Goal: Information Seeking & Learning: Check status

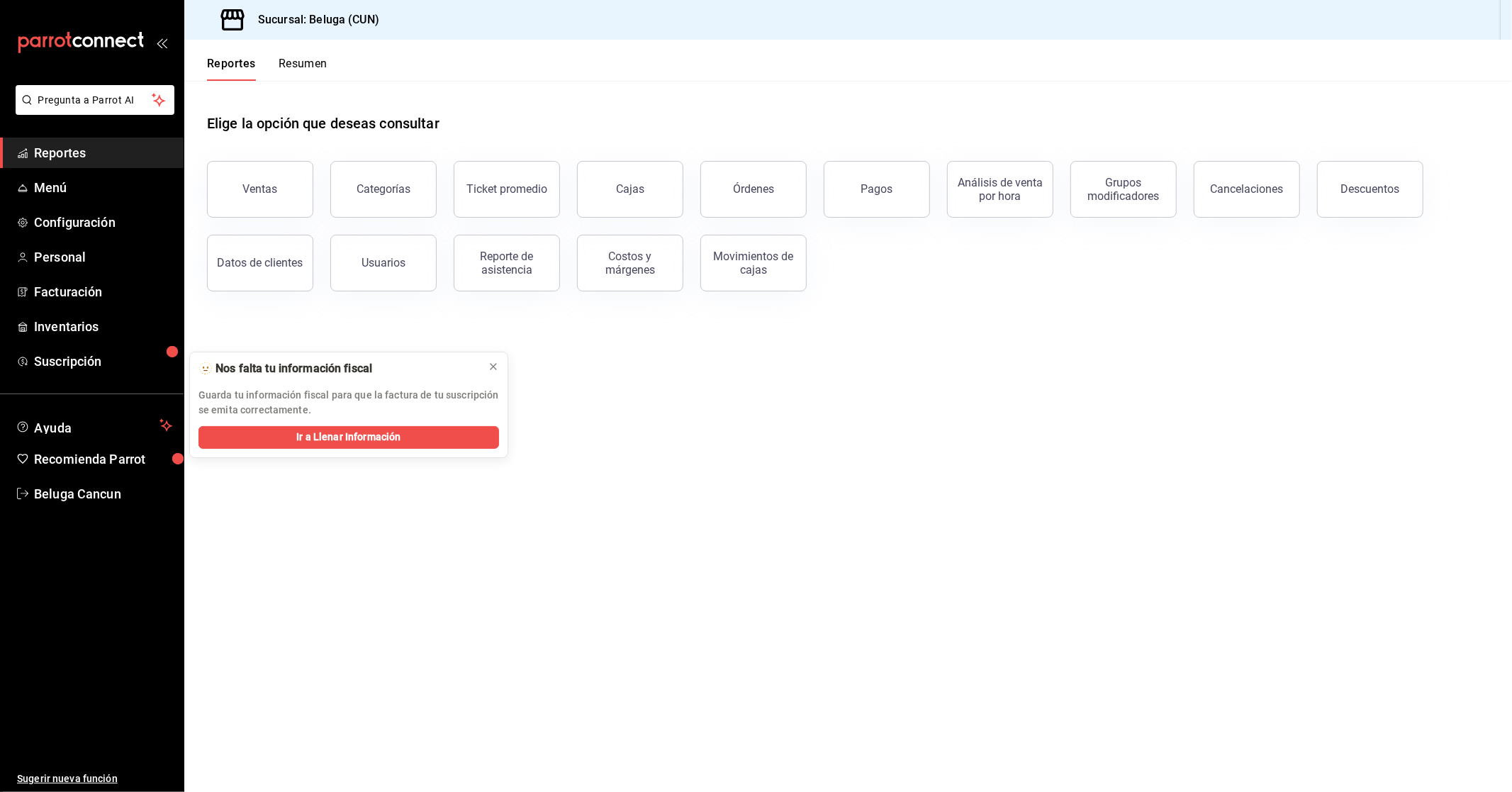
drag, startPoint x: 89, startPoint y: 156, endPoint x: 247, endPoint y: 197, distance: 163.2
click at [89, 156] on span "Reportes" at bounding box center [102, 152] width 138 height 19
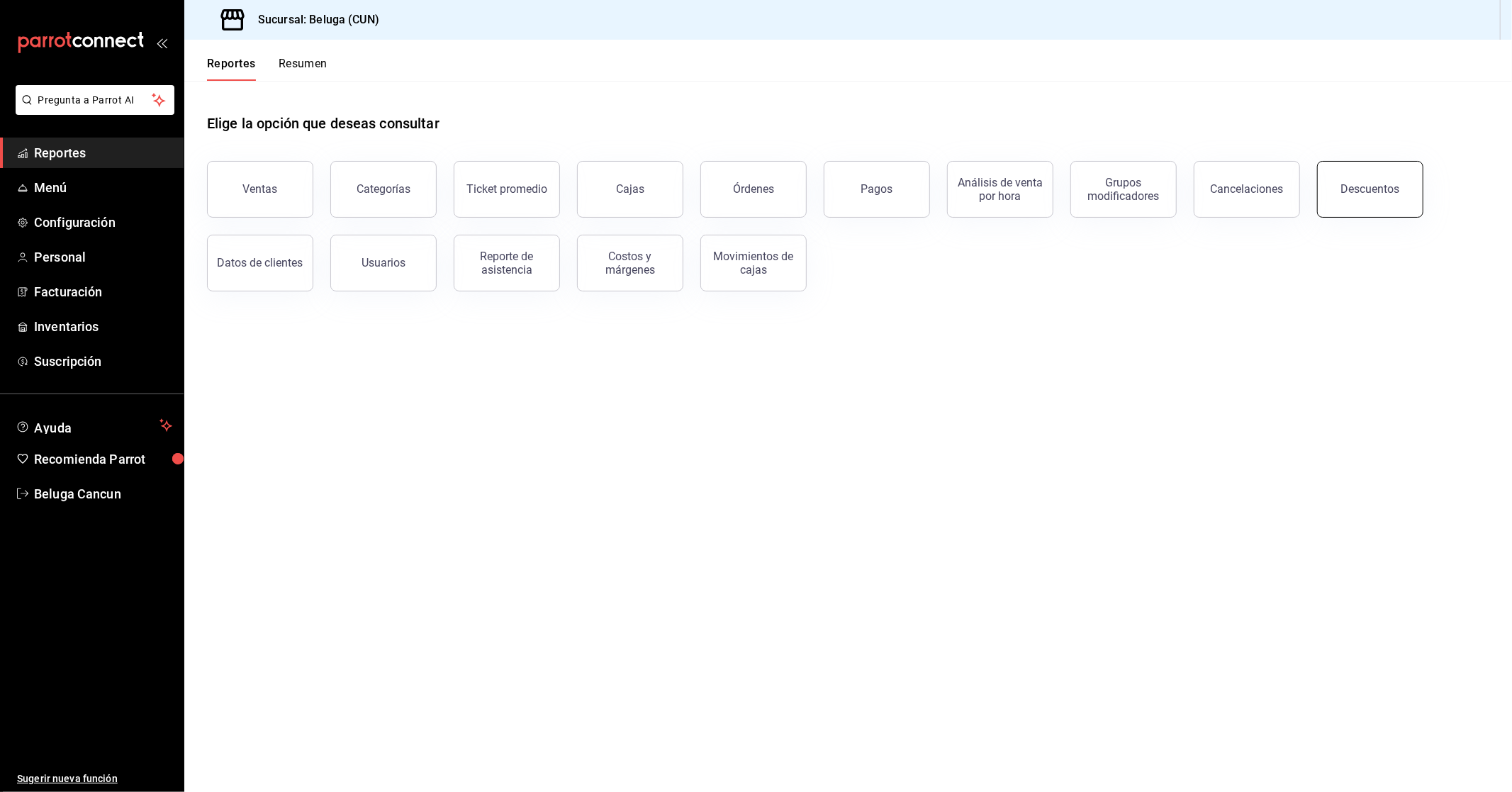
click at [1372, 175] on button "Descuentos" at bounding box center [1369, 188] width 106 height 57
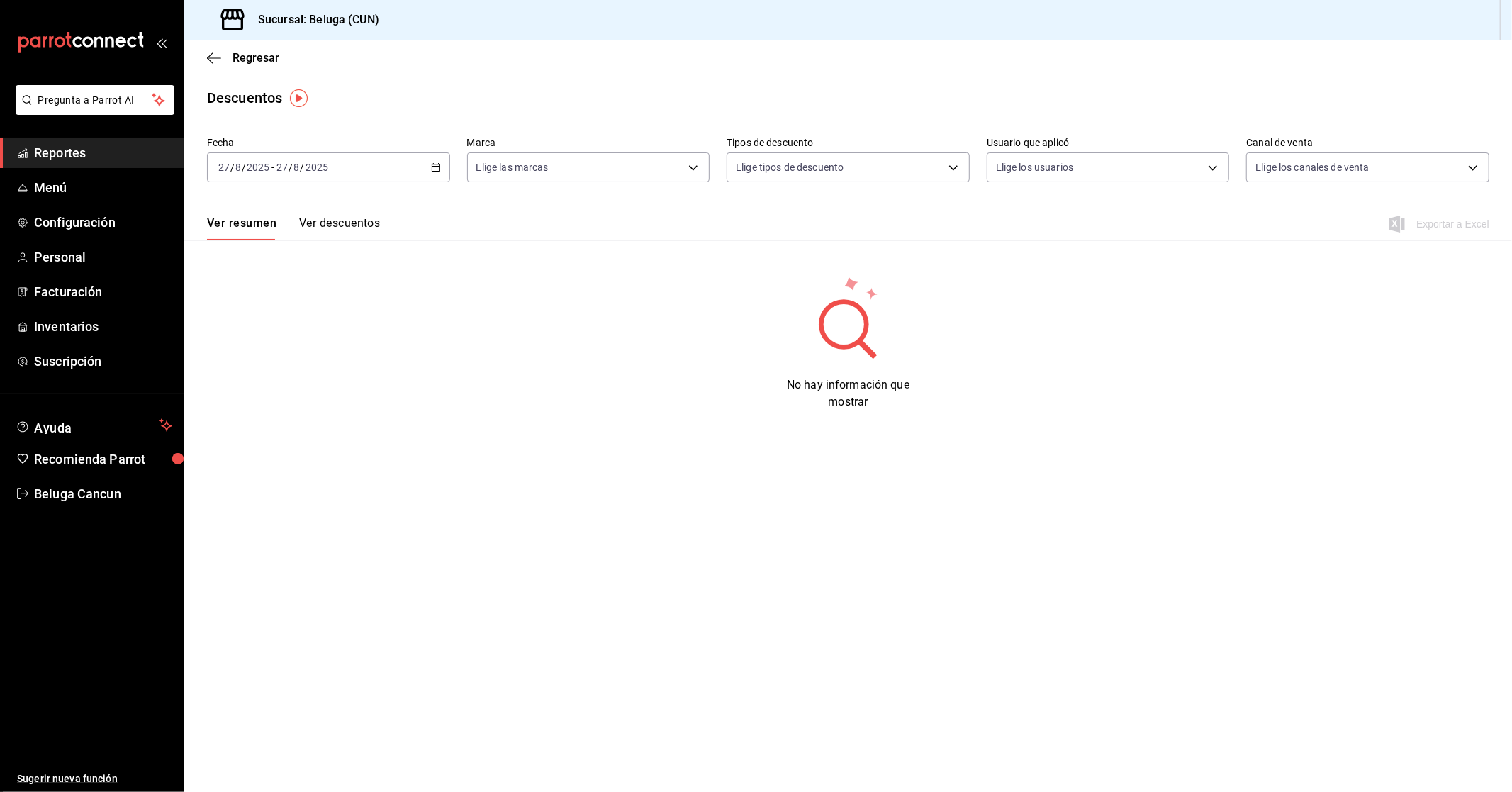
click at [436, 175] on div "[DATE] [DATE] - [DATE] [DATE]" at bounding box center [328, 168] width 243 height 30
click at [271, 371] on span "Rango de fechas" at bounding box center [274, 369] width 110 height 15
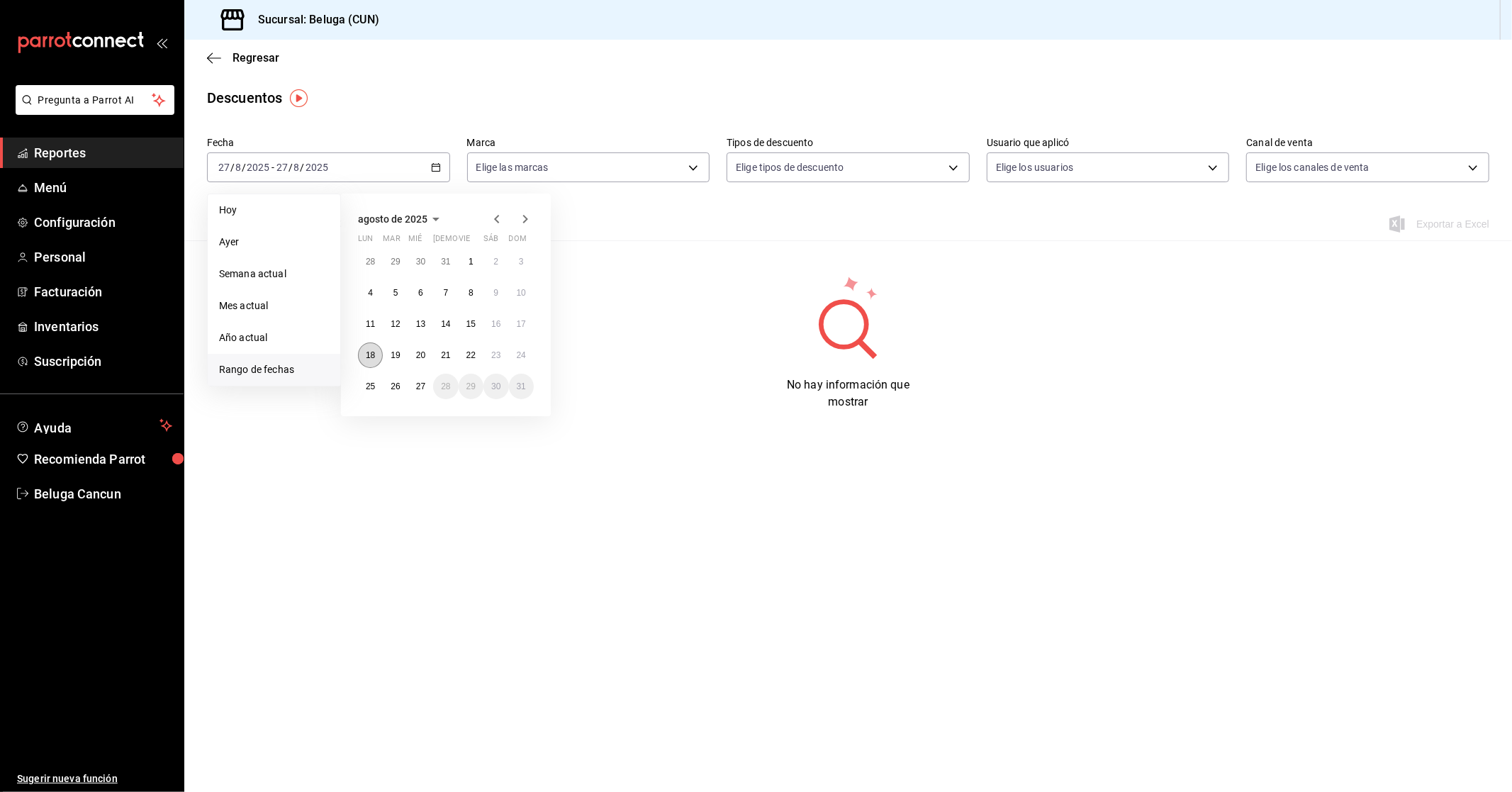
click at [376, 356] on button "18" at bounding box center [370, 355] width 25 height 26
click at [523, 359] on button "24" at bounding box center [521, 355] width 25 height 26
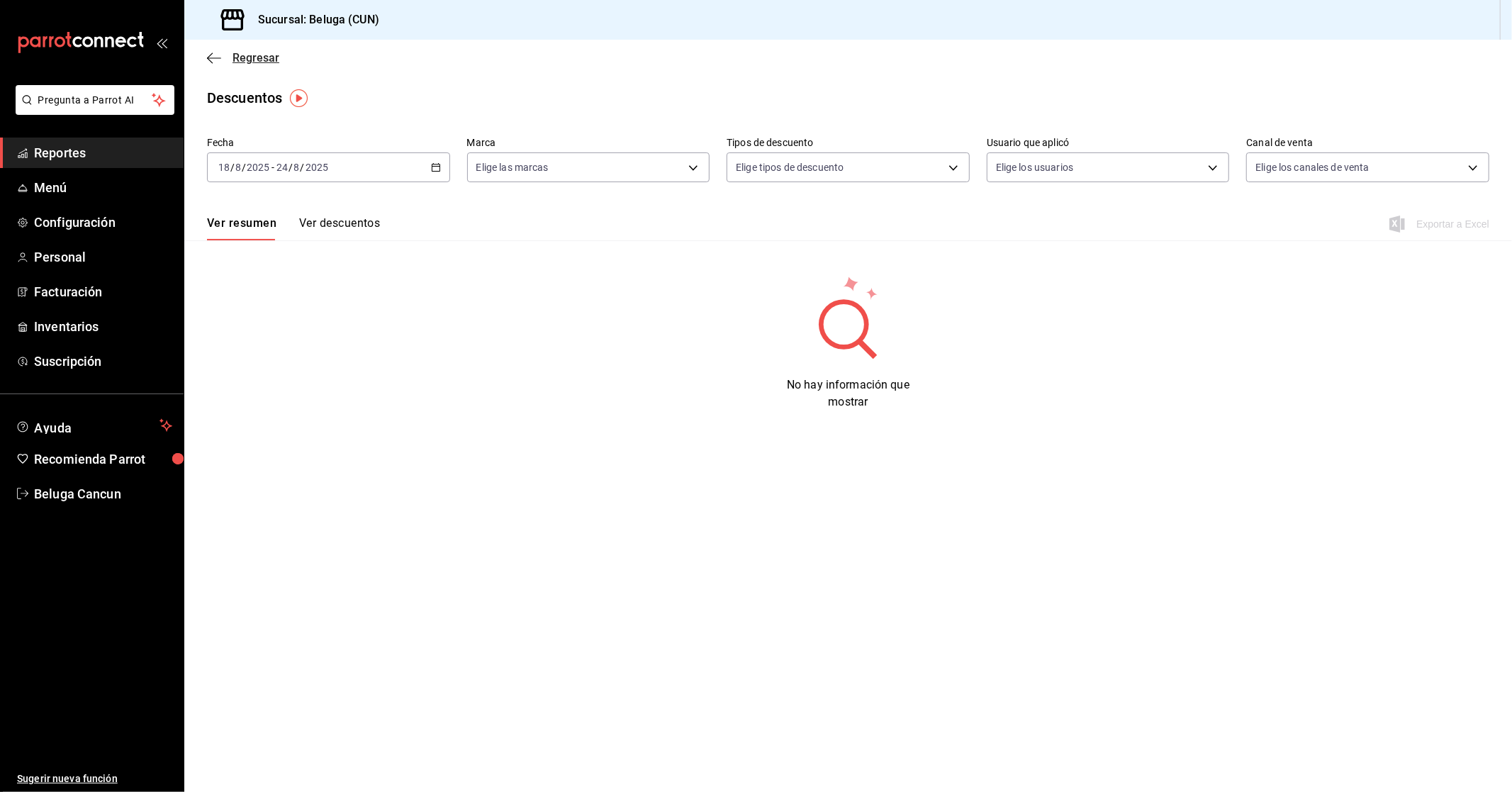
click at [238, 60] on span "Regresar" at bounding box center [255, 57] width 47 height 14
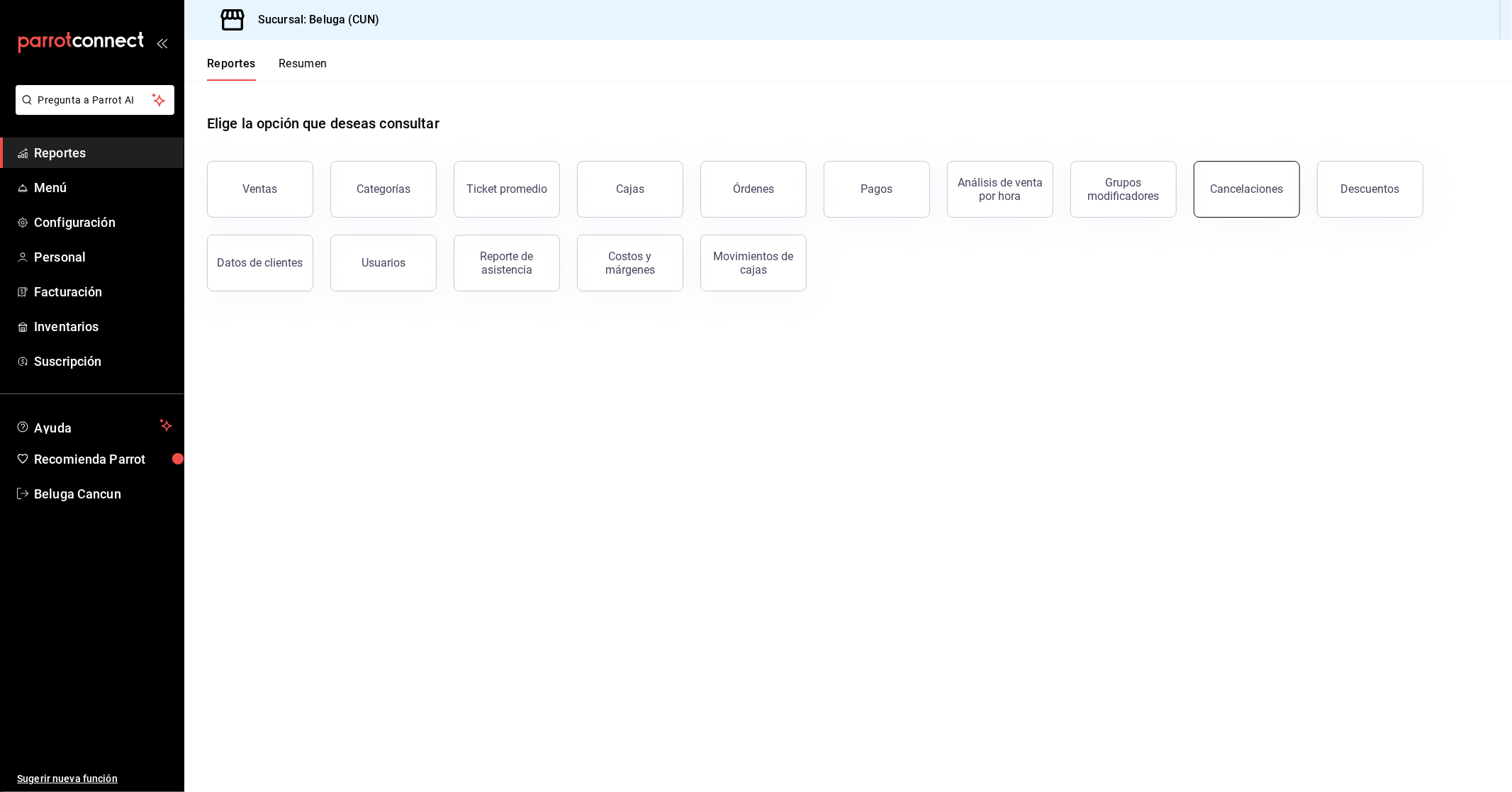
click at [1256, 190] on div "Cancelaciones" at bounding box center [1247, 189] width 73 height 14
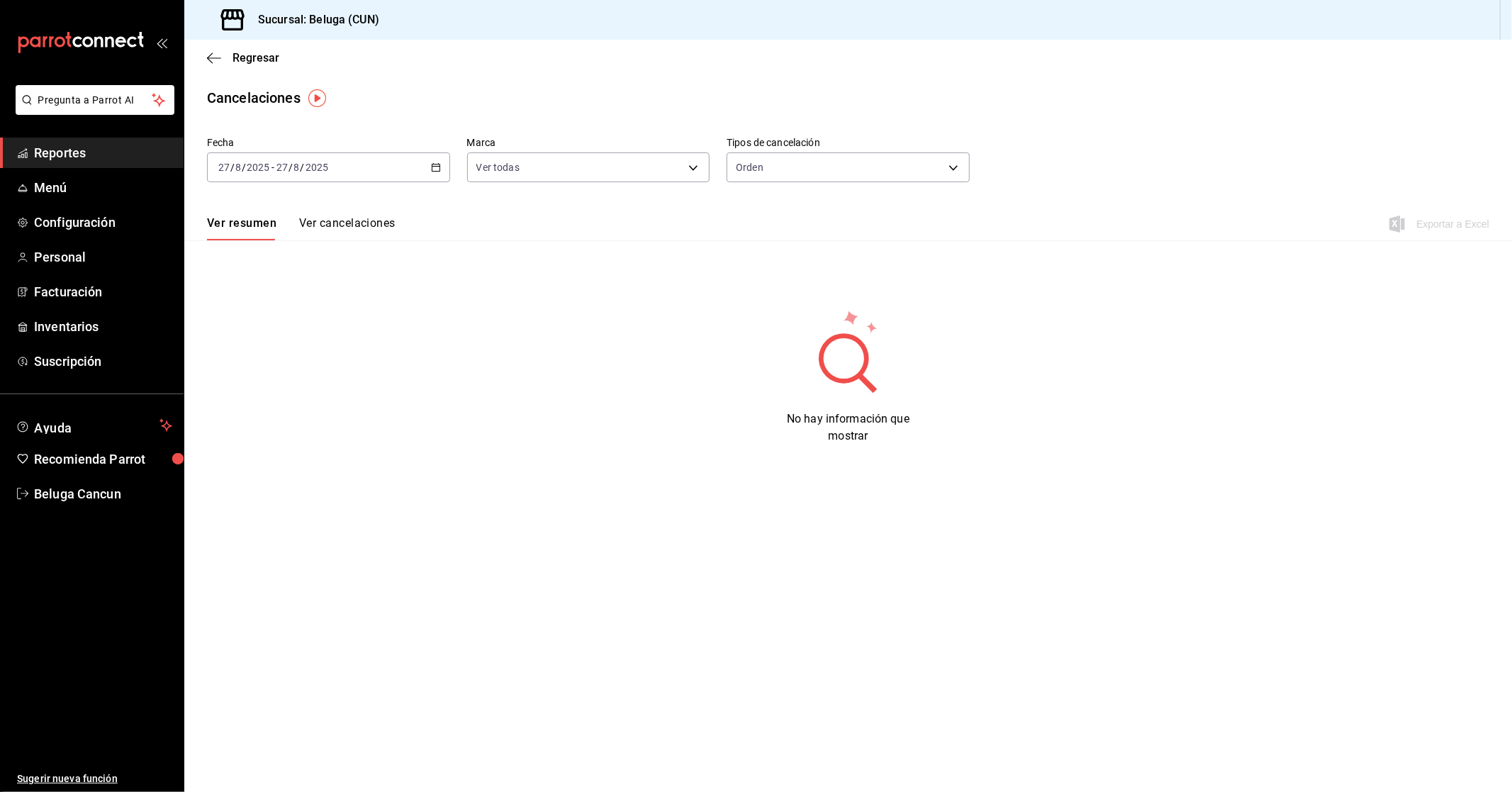
click at [436, 173] on div "[DATE] [DATE] - [DATE] [DATE]" at bounding box center [328, 168] width 243 height 30
click at [297, 363] on span "Rango de fechas" at bounding box center [274, 369] width 110 height 15
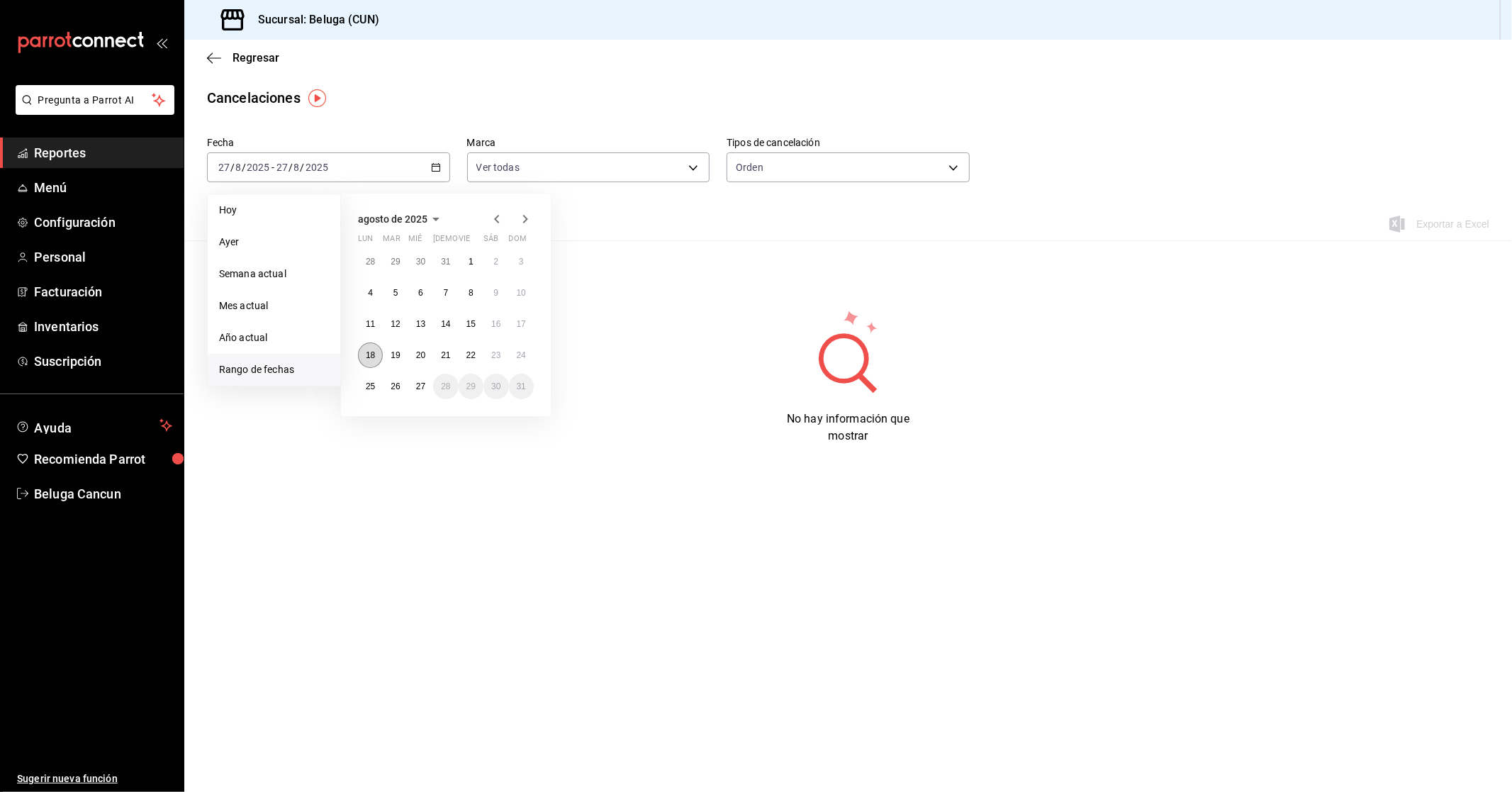
click at [372, 353] on abbr "18" at bounding box center [370, 355] width 9 height 10
click at [371, 384] on abbr "25" at bounding box center [370, 387] width 9 height 10
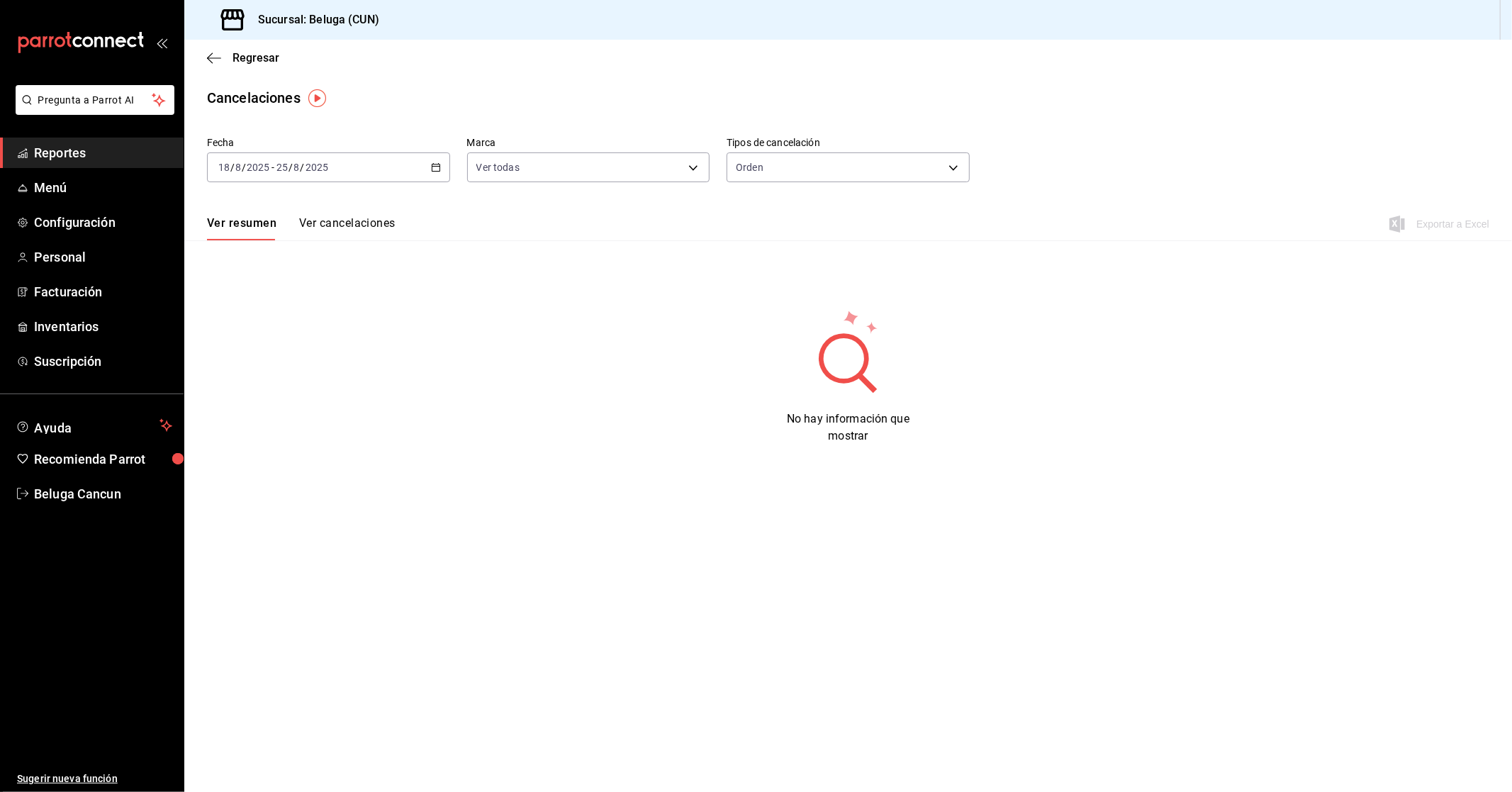
click at [439, 167] on \(Stroke\) "button" at bounding box center [435, 166] width 8 height 1
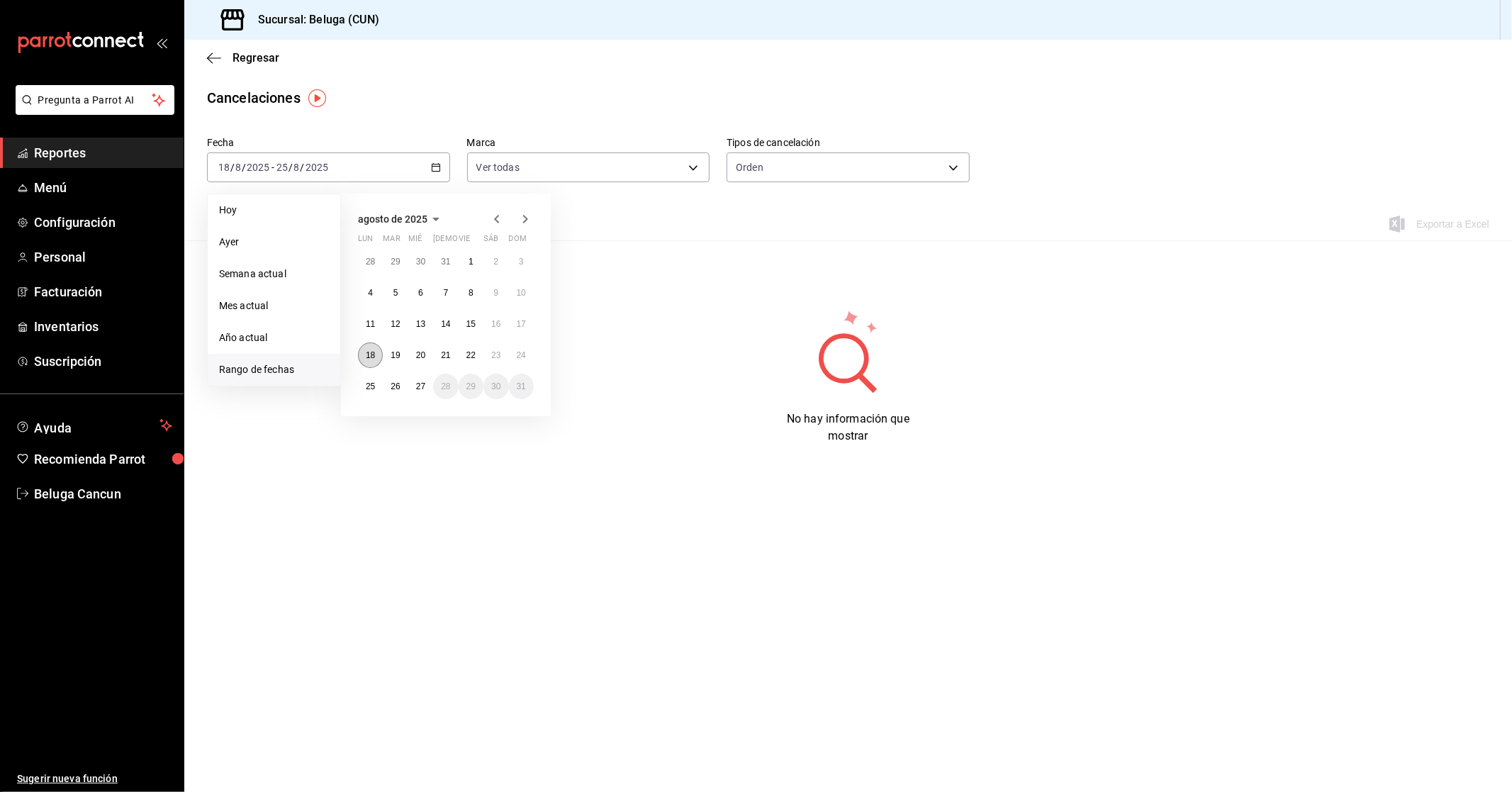
click at [374, 351] on abbr "18" at bounding box center [370, 355] width 9 height 10
click at [521, 351] on abbr "24" at bounding box center [521, 355] width 9 height 10
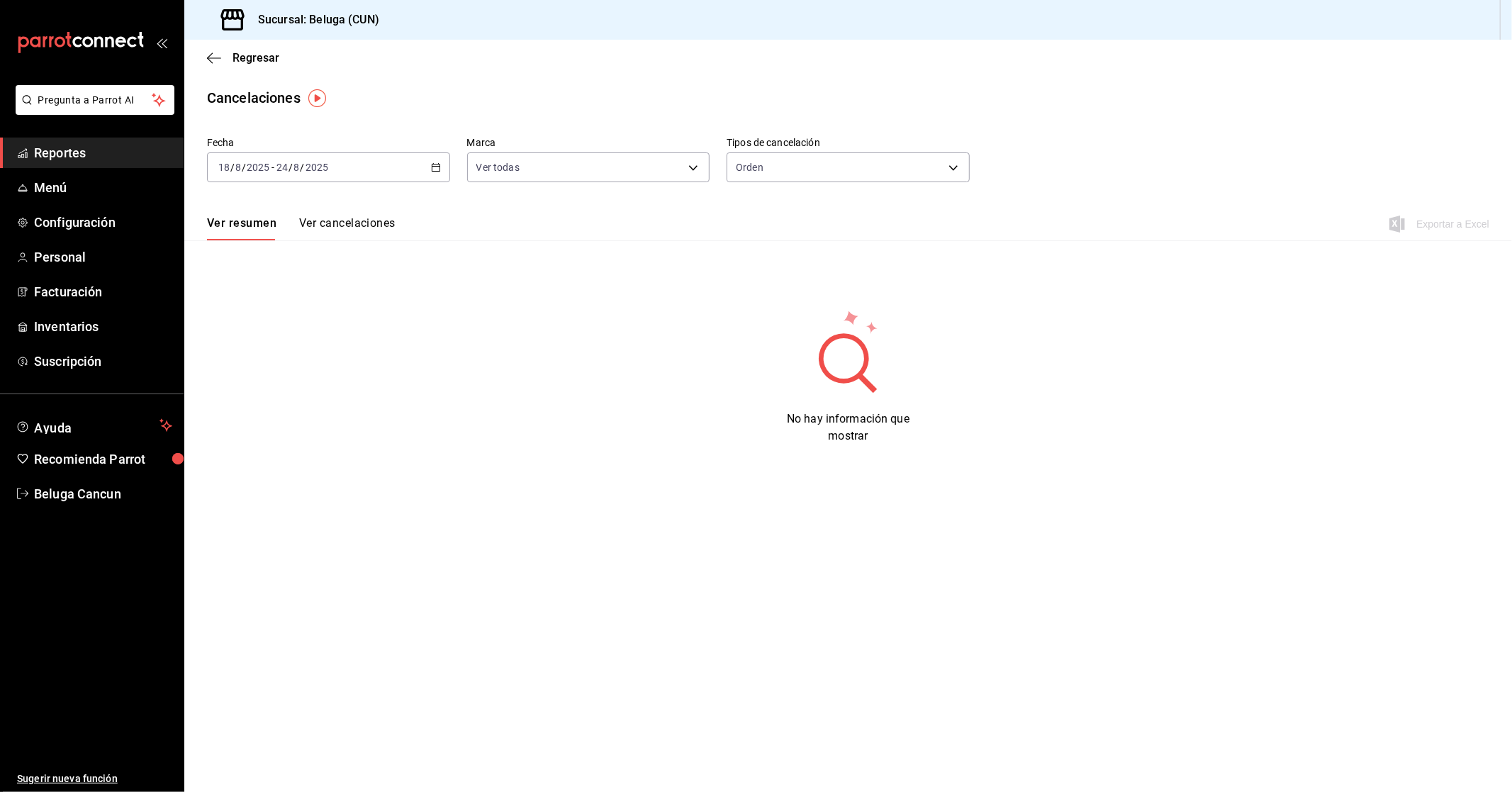
click at [349, 228] on button "Ver cancelaciones" at bounding box center [347, 228] width 96 height 24
click at [250, 225] on button "Ver resumen" at bounding box center [240, 228] width 65 height 24
click at [343, 230] on button "Ver cancelaciones" at bounding box center [347, 228] width 96 height 24
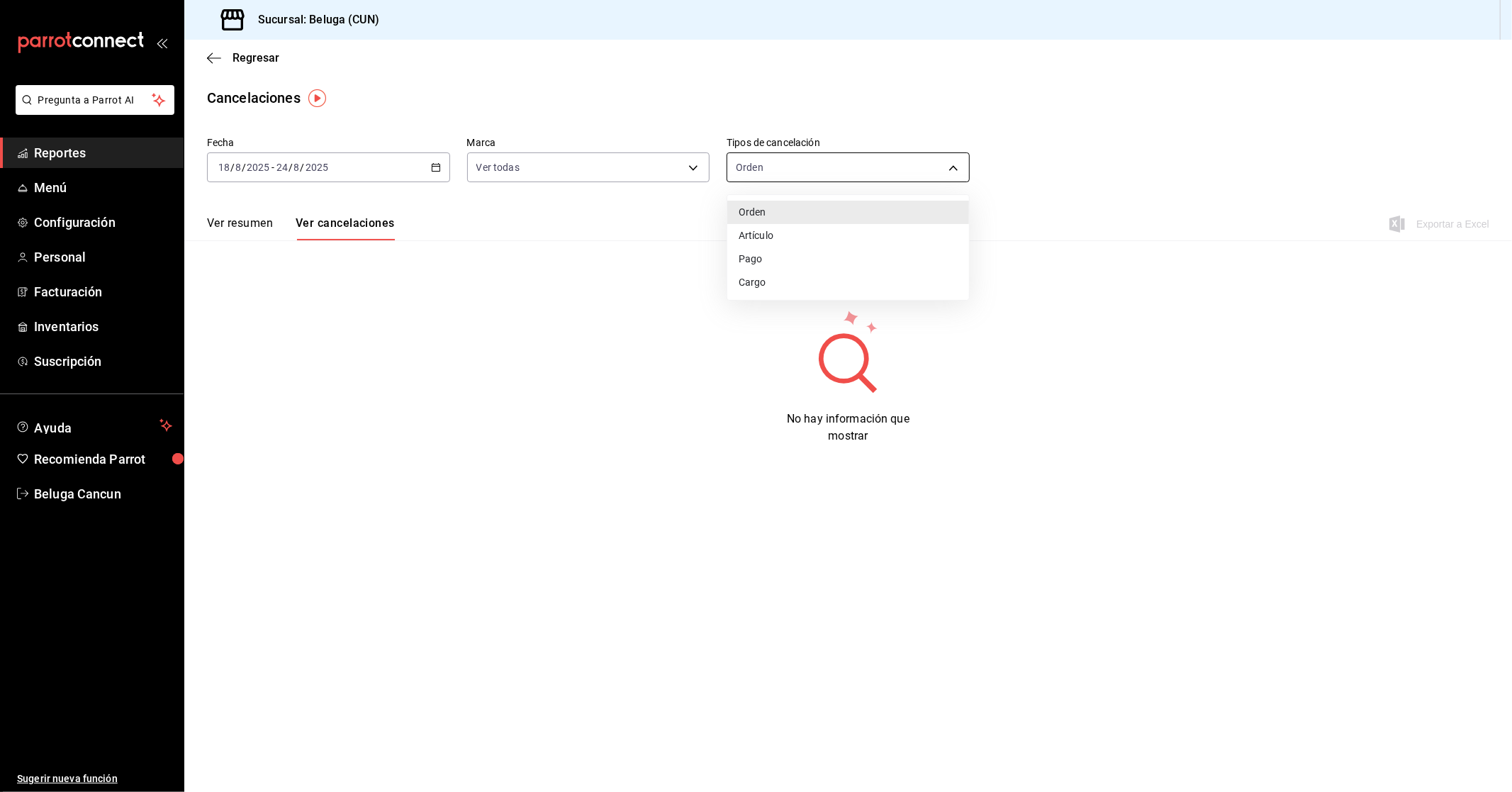
click at [954, 166] on body "Pregunta a Parrot AI Reportes Menú Configuración Personal Facturación Inventari…" at bounding box center [756, 396] width 1512 height 792
click at [689, 161] on div at bounding box center [756, 396] width 1512 height 792
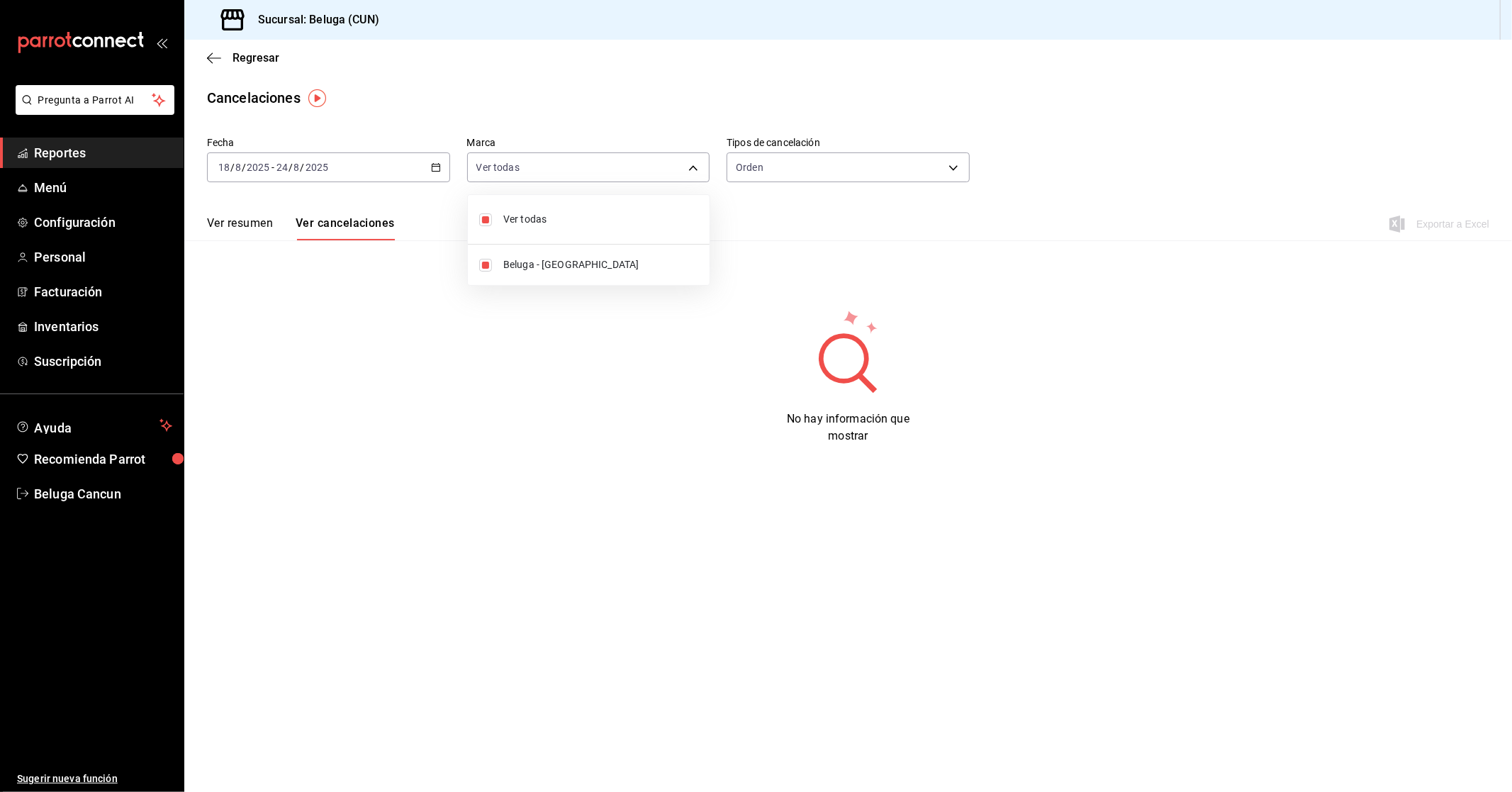
click at [691, 167] on body "Pregunta a Parrot AI Reportes Menú Configuración Personal Facturación Inventari…" at bounding box center [756, 396] width 1512 height 792
drag, startPoint x: 764, startPoint y: 230, endPoint x: 781, endPoint y: 180, distance: 52.8
click at [765, 230] on div at bounding box center [756, 396] width 1512 height 792
click at [782, 175] on div "Ver todas Beluga - [GEOGRAPHIC_DATA]" at bounding box center [756, 396] width 1512 height 792
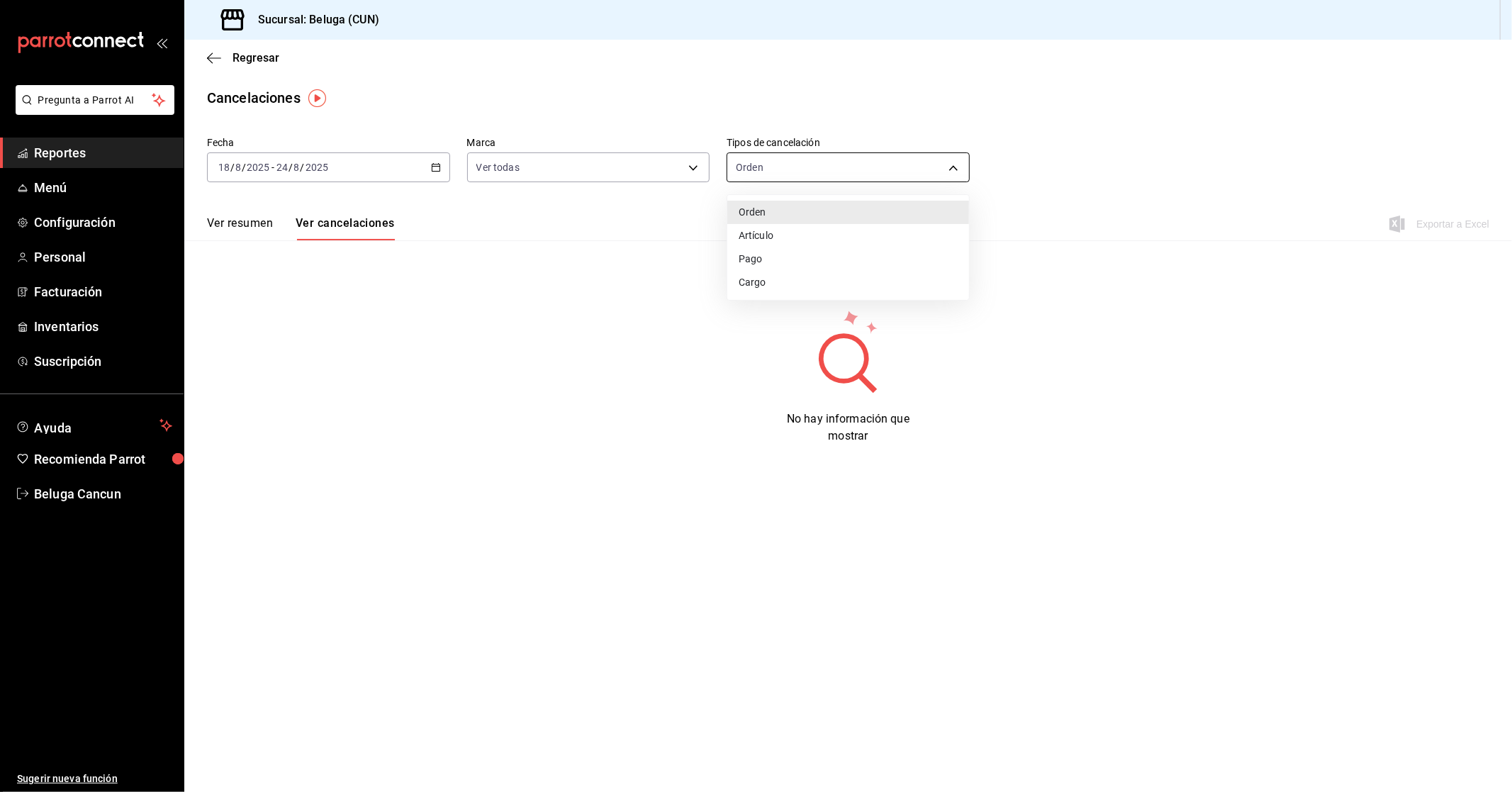
click at [787, 171] on body "Pregunta a Parrot AI Reportes Menú Configuración Personal Facturación Inventari…" at bounding box center [756, 396] width 1512 height 792
click at [799, 241] on li "Artículo" at bounding box center [849, 236] width 242 height 24
click at [792, 164] on body "Pregunta a Parrot AI Reportes Menú Configuración Personal Facturación Inventari…" at bounding box center [756, 396] width 1512 height 792
click at [778, 210] on li "Orden" at bounding box center [849, 212] width 242 height 24
type input "ORDER"
